Goal: Task Accomplishment & Management: Manage account settings

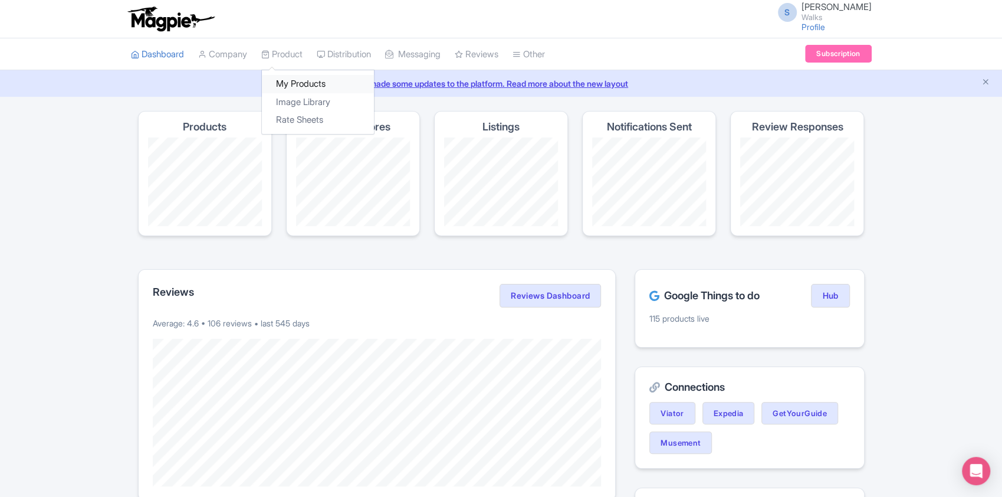
click at [294, 79] on link "My Products" at bounding box center [318, 84] width 112 height 18
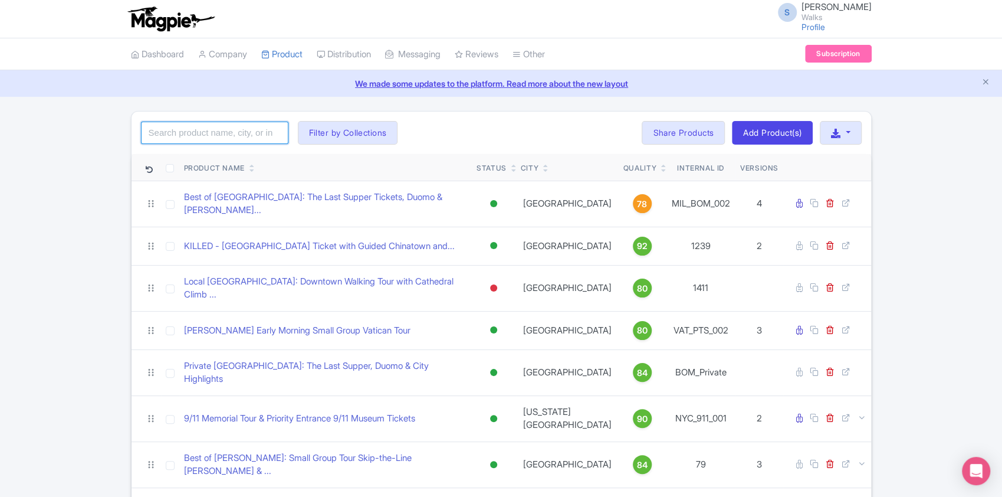
click at [224, 140] on input "search" at bounding box center [214, 132] width 147 height 22
paste input "NYC_SLT_002"
click button "Search" at bounding box center [0, 0] width 0 height 0
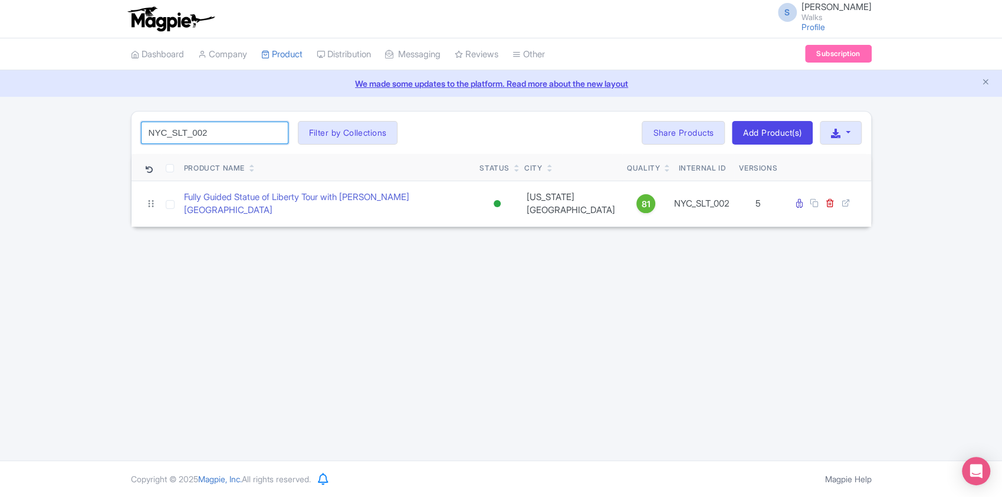
paste input "SJN_SJU_001"
type input "SJN_SJU_001"
click button "Search" at bounding box center [0, 0] width 0 height 0
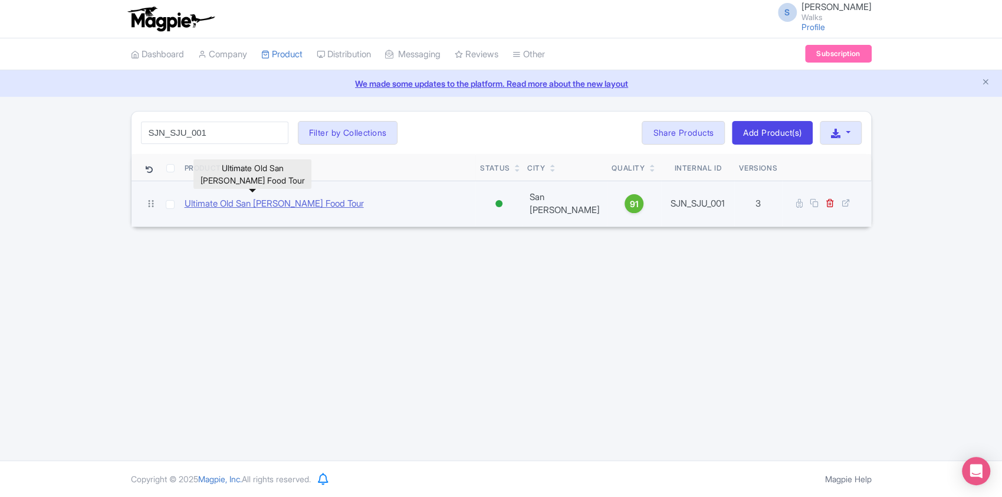
click at [251, 201] on link "Ultimate Old San [PERSON_NAME] Food Tour" at bounding box center [274, 204] width 179 height 14
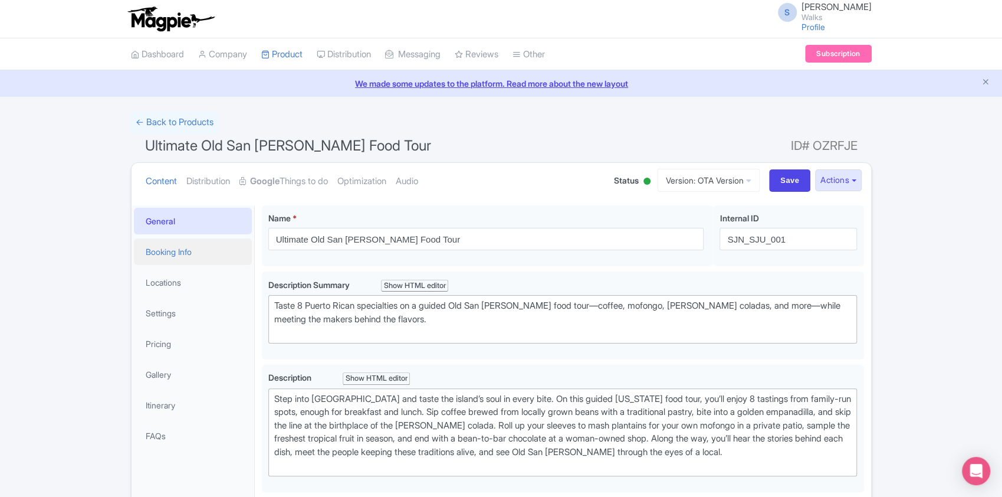
click at [170, 254] on link "Booking Info" at bounding box center [193, 251] width 118 height 27
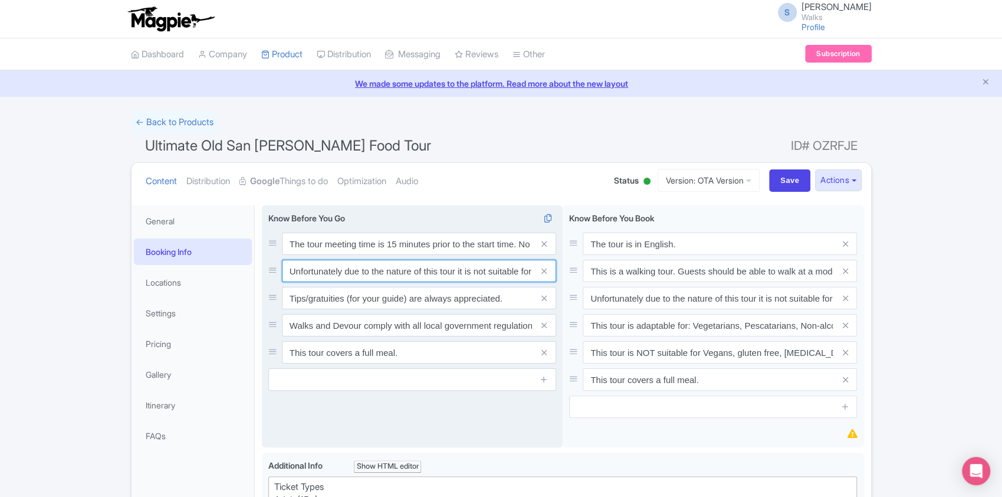
click at [288, 268] on input "Unfortunately due to the nature of this tour it is not suitable for guests with…" at bounding box center [419, 270] width 274 height 22
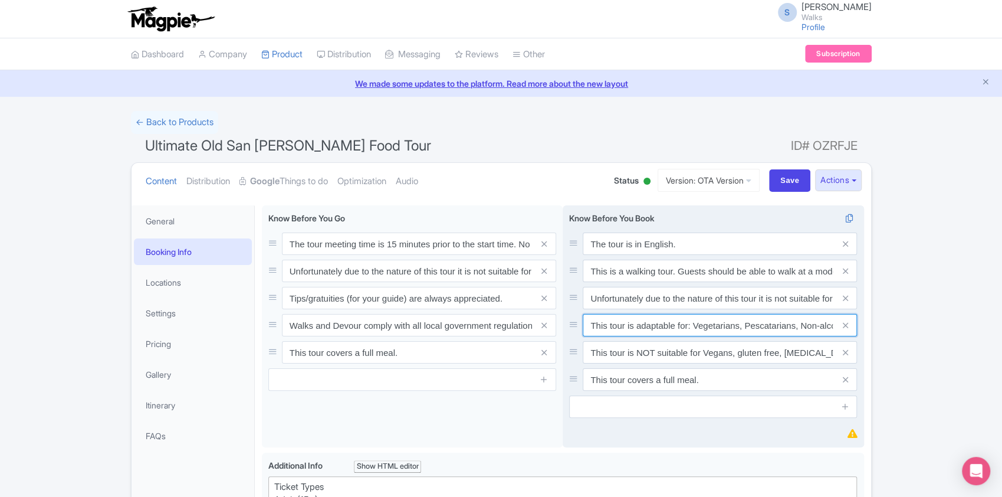
click at [592, 326] on input "This tour is adaptable for: Vegetarians, Pescatarians, Non-alcoholic options & …" at bounding box center [720, 325] width 274 height 22
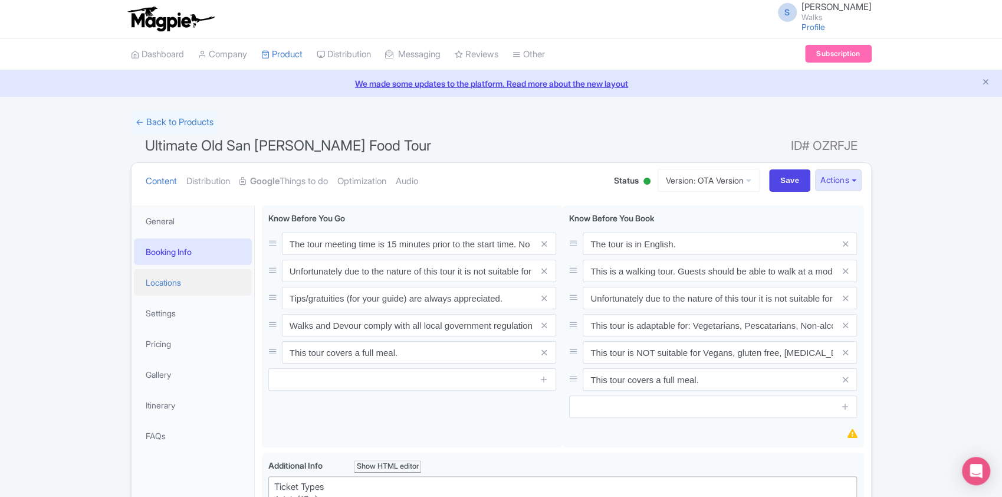
click at [211, 293] on link "Locations" at bounding box center [193, 282] width 118 height 27
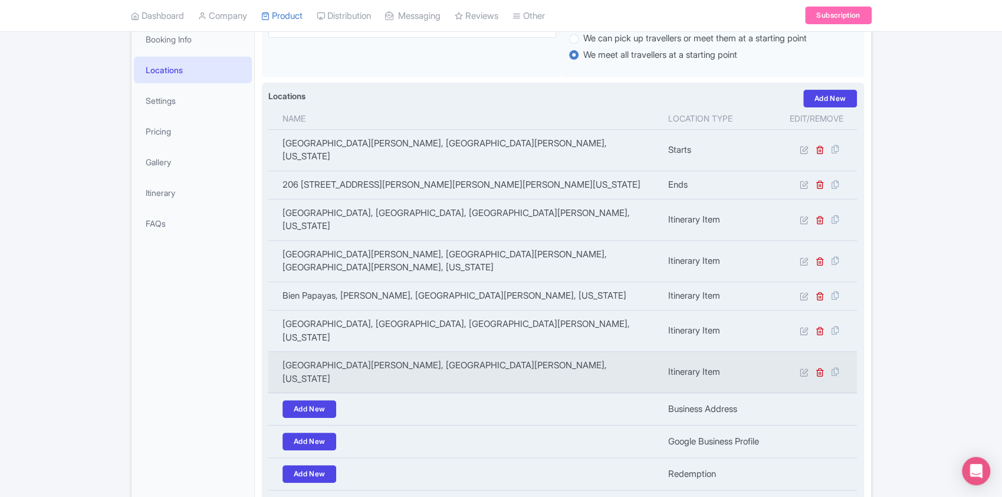
scroll to position [213, 0]
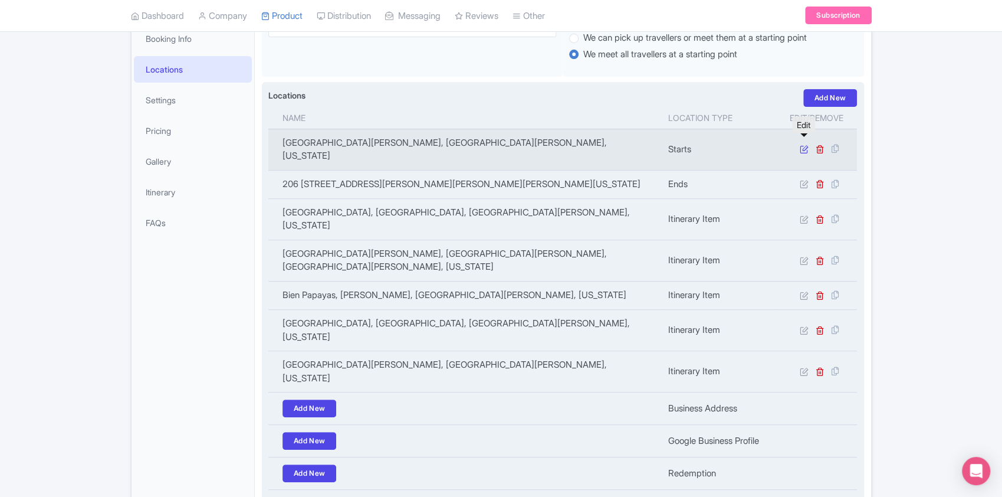
click at [802, 144] on icon at bounding box center [803, 148] width 9 height 9
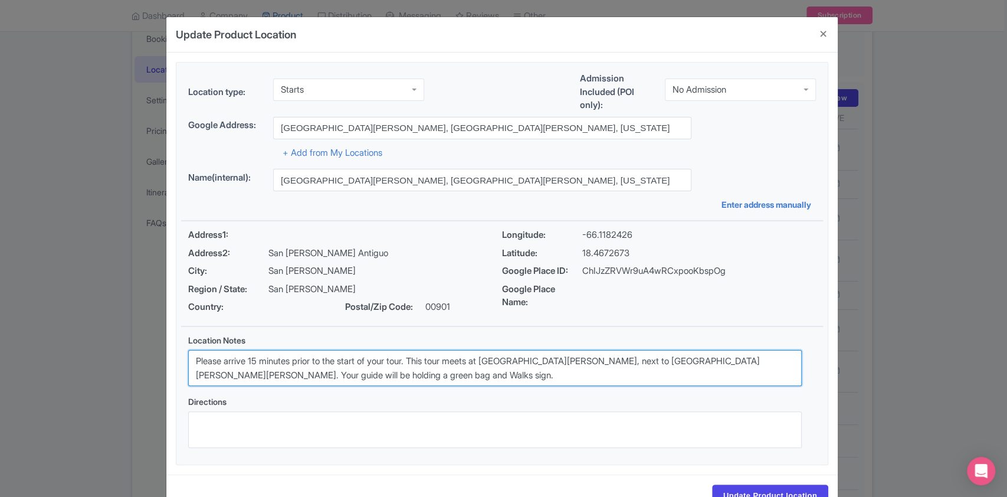
click at [408, 374] on textarea "Please arrive 15 minutes prior to the start of your tour. This tour meets at Pl…" at bounding box center [494, 368] width 613 height 37
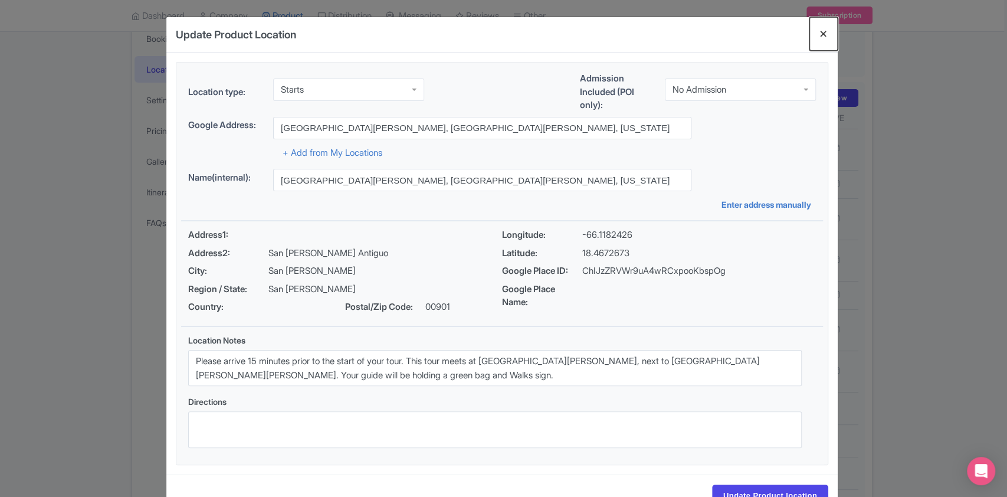
click at [820, 38] on button "Close" at bounding box center [823, 34] width 28 height 34
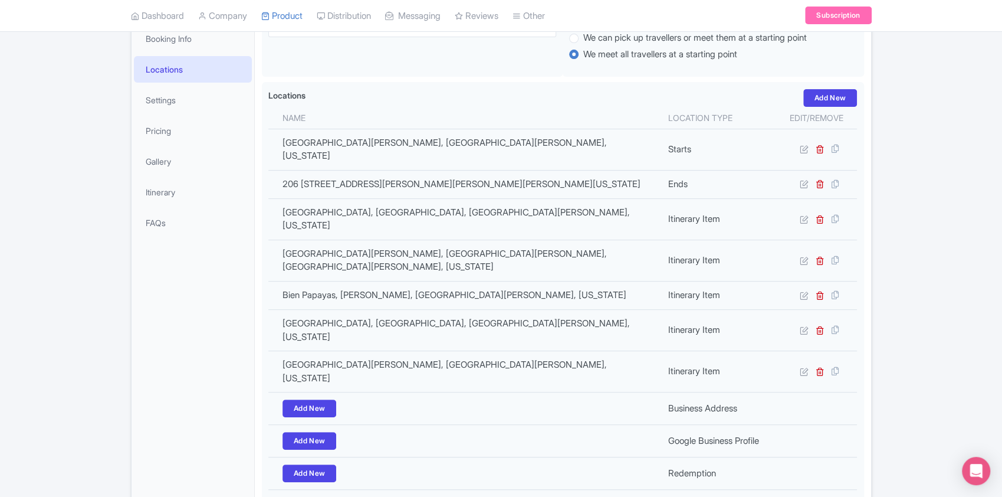
scroll to position [0, 0]
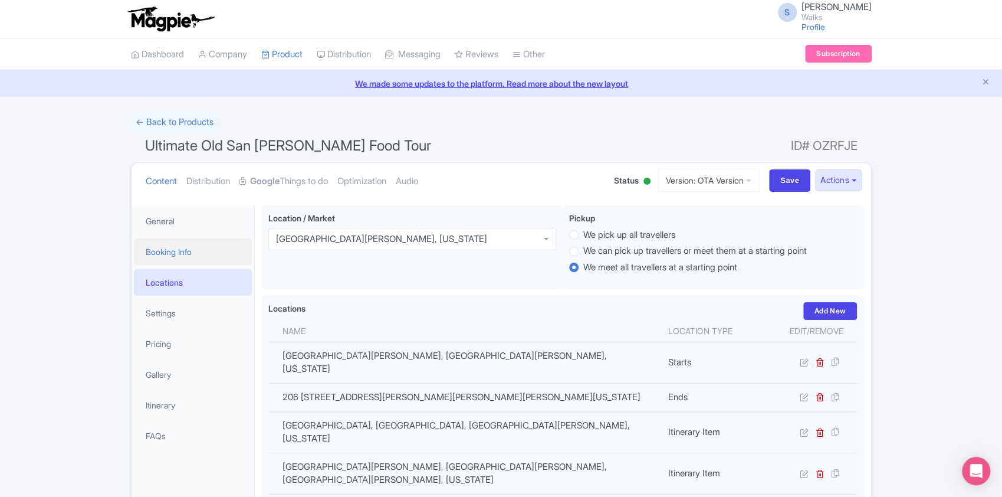
click at [193, 250] on link "Booking Info" at bounding box center [193, 251] width 118 height 27
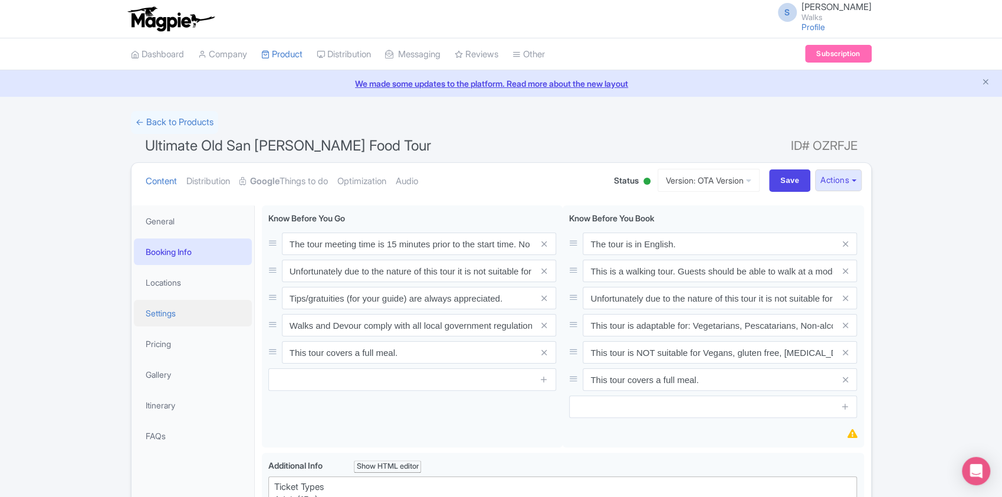
click at [178, 320] on link "Settings" at bounding box center [193, 313] width 118 height 27
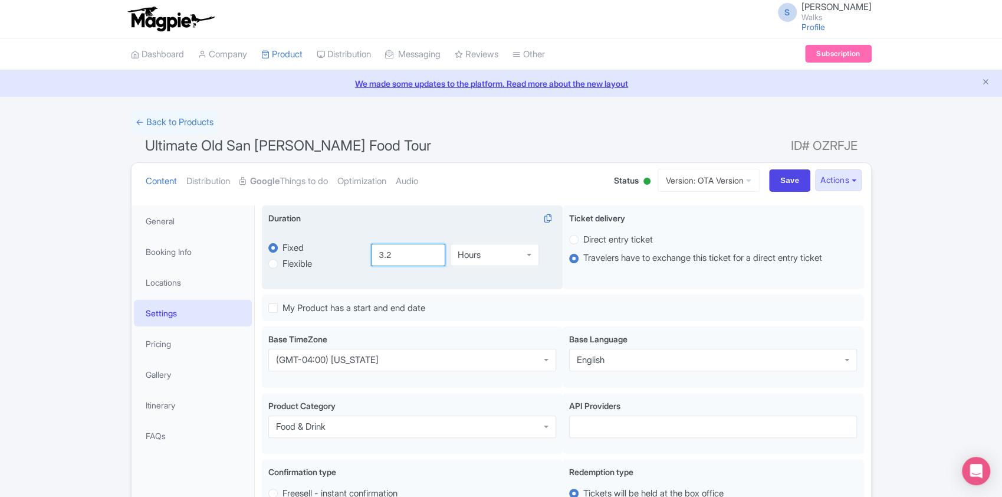
click at [399, 261] on input "3.2" at bounding box center [408, 255] width 74 height 22
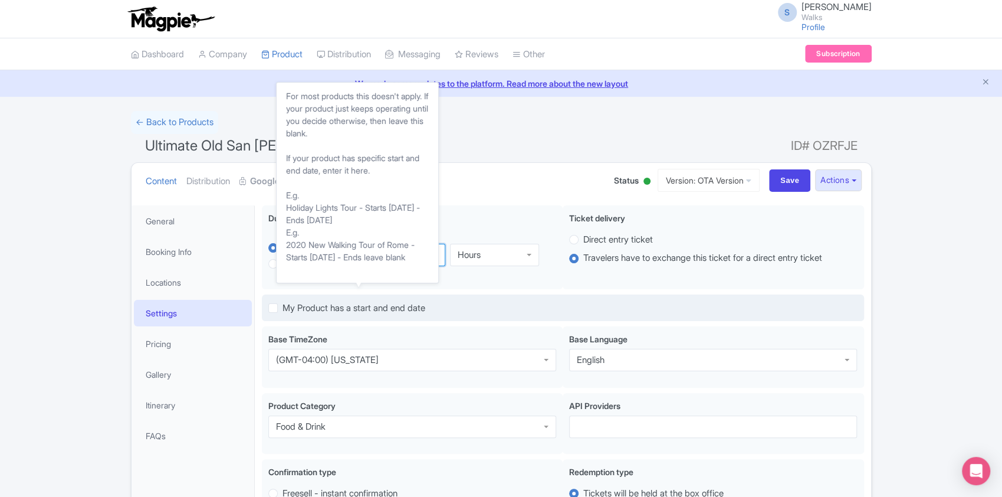
type input "3"
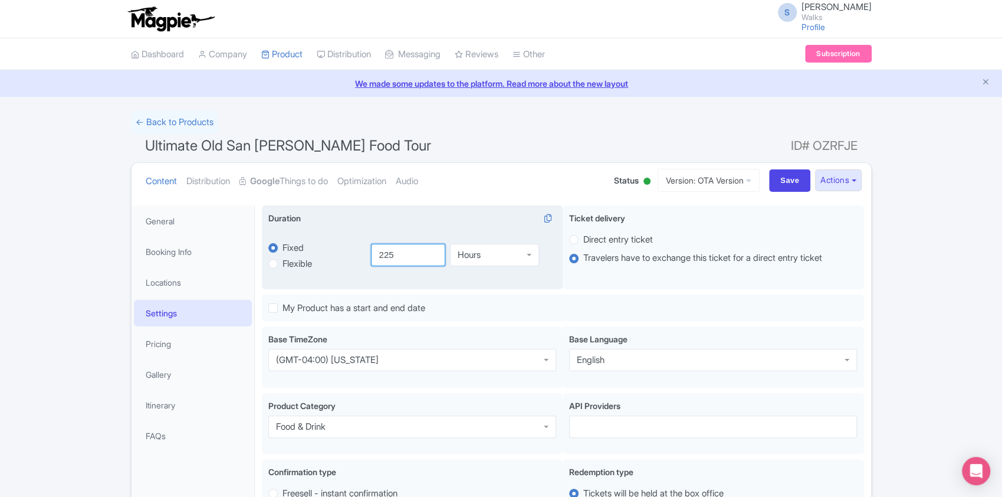
type input "225"
click at [500, 255] on div "Hours" at bounding box center [494, 252] width 89 height 22
click at [495, 281] on div "225 Hours Hours Minutes Hours Days" at bounding box center [460, 254] width 192 height 55
click at [487, 257] on div "Hours" at bounding box center [494, 252] width 89 height 22
click at [796, 178] on input "Save" at bounding box center [789, 180] width 41 height 22
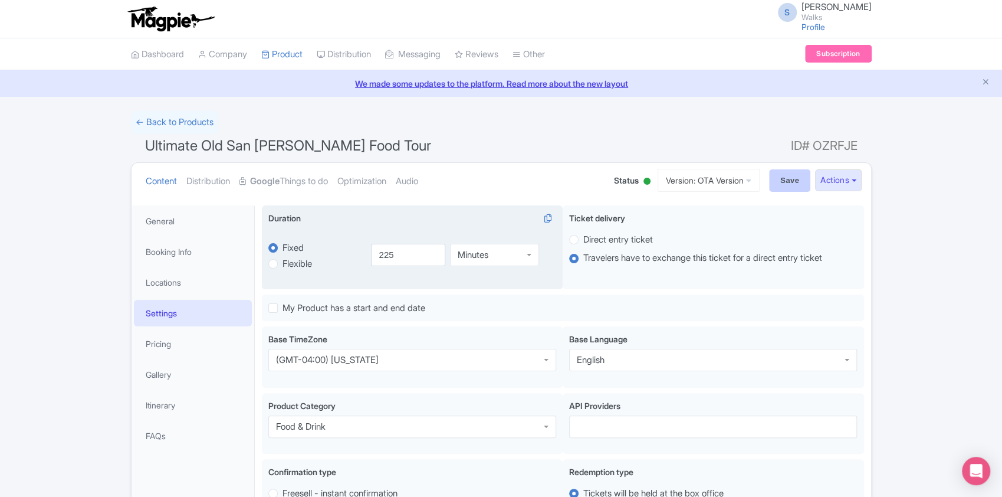
type input "Saving..."
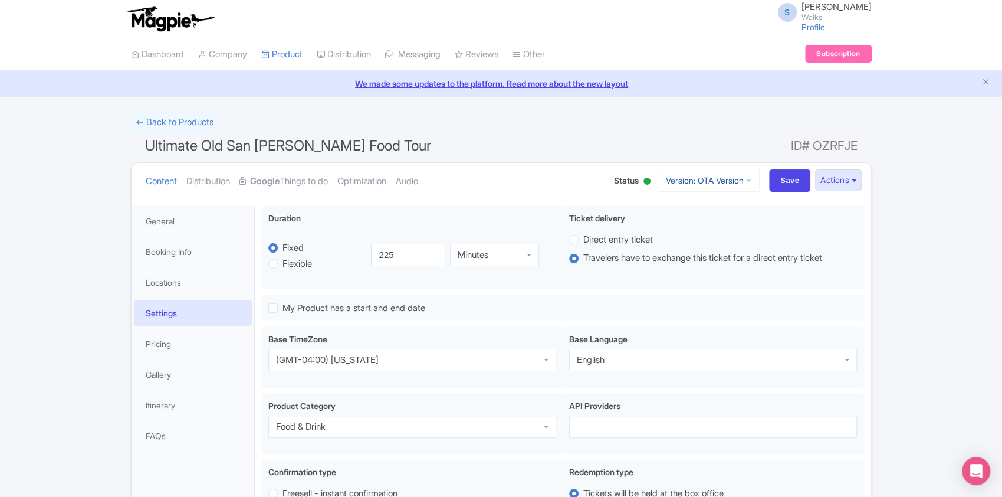
click at [712, 183] on link "Version: OTA Version" at bounding box center [709, 180] width 102 height 23
click at [703, 284] on link "Viator Version" at bounding box center [710, 280] width 112 height 18
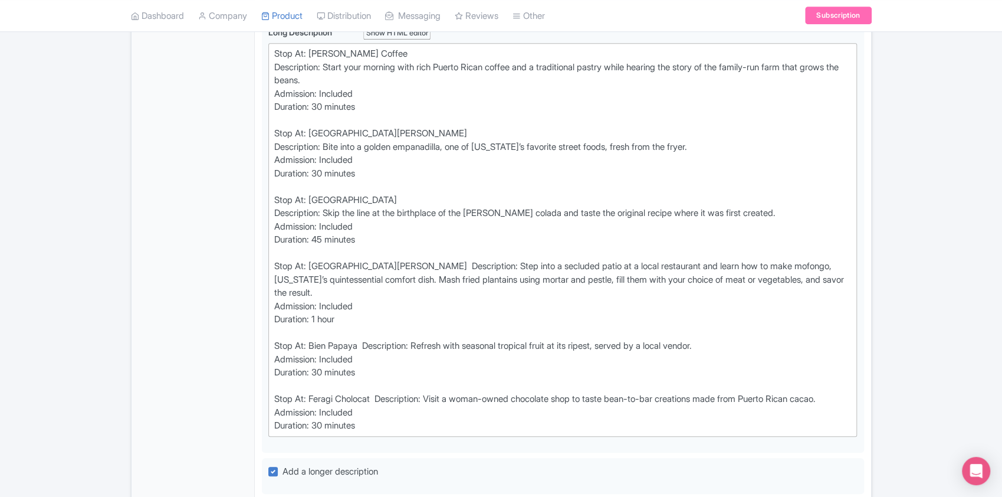
scroll to position [513, 0]
